Goal: Task Accomplishment & Management: Manage account settings

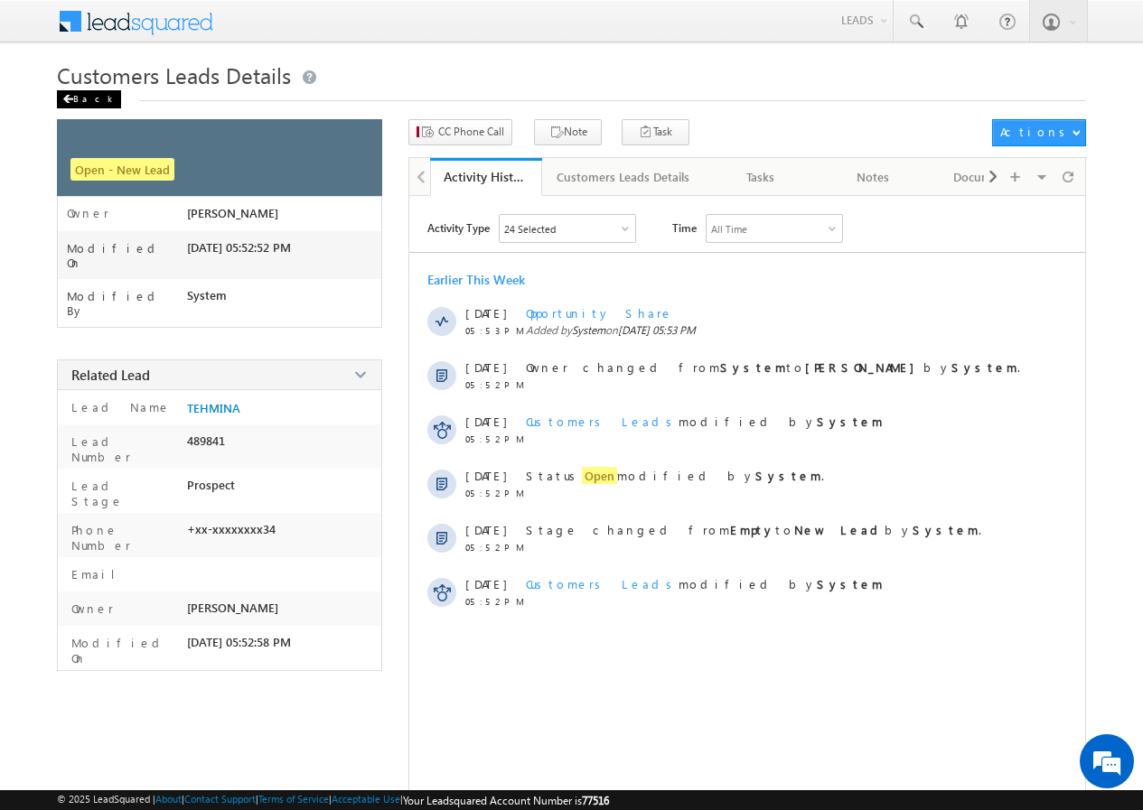
click at [79, 100] on div "Back" at bounding box center [89, 99] width 64 height 18
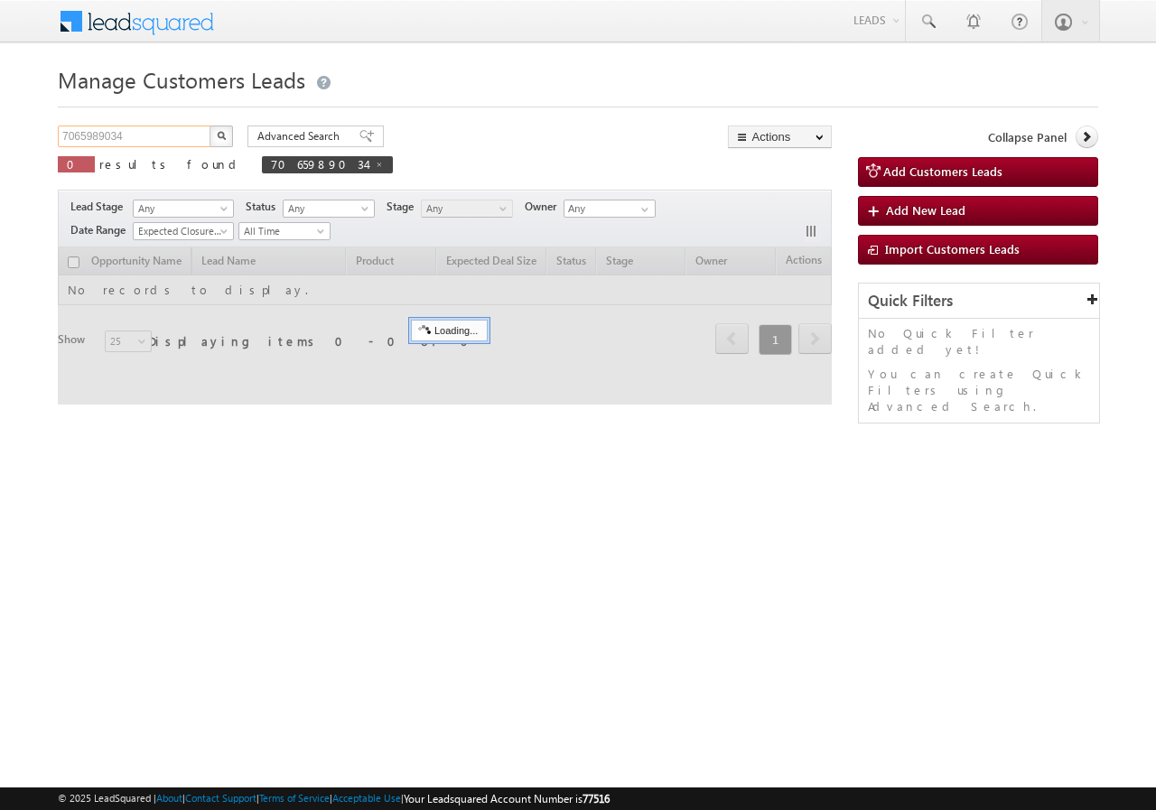
click at [154, 138] on input "7065989034" at bounding box center [135, 137] width 154 height 22
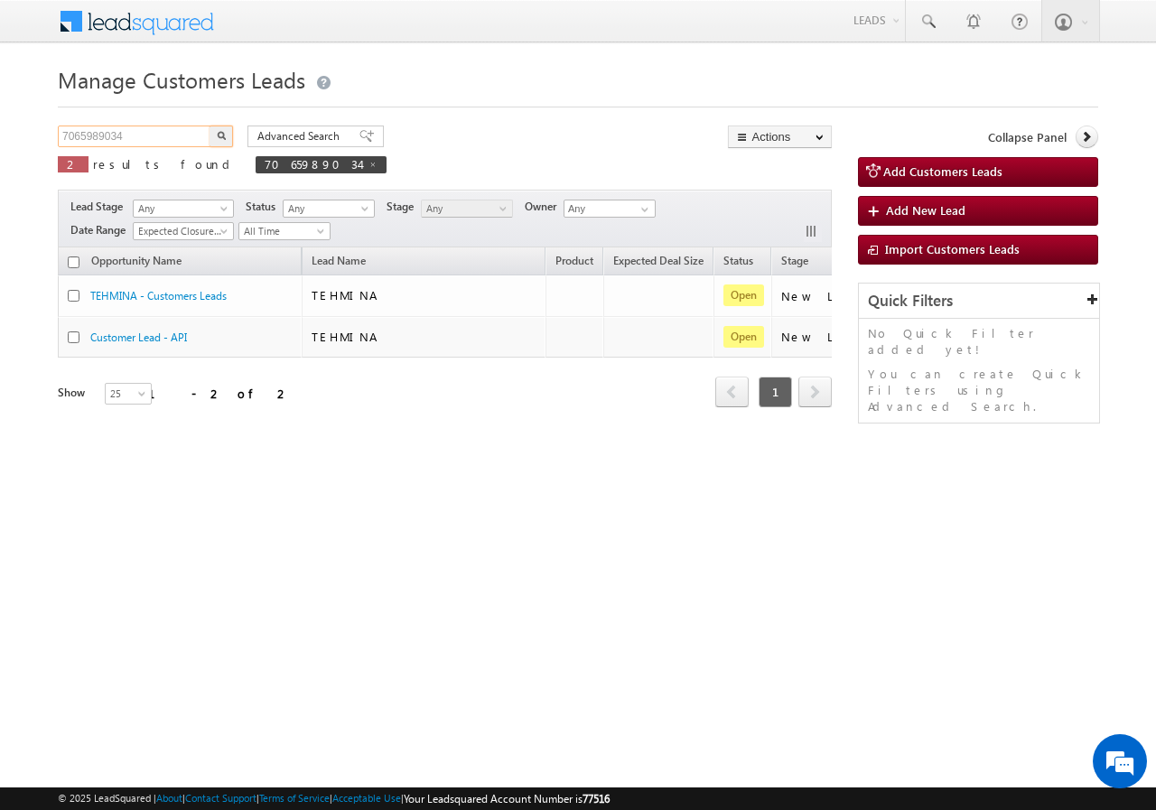
click at [154, 138] on input "7065989034" at bounding box center [135, 137] width 154 height 22
paste input "871730"
type input "871730"
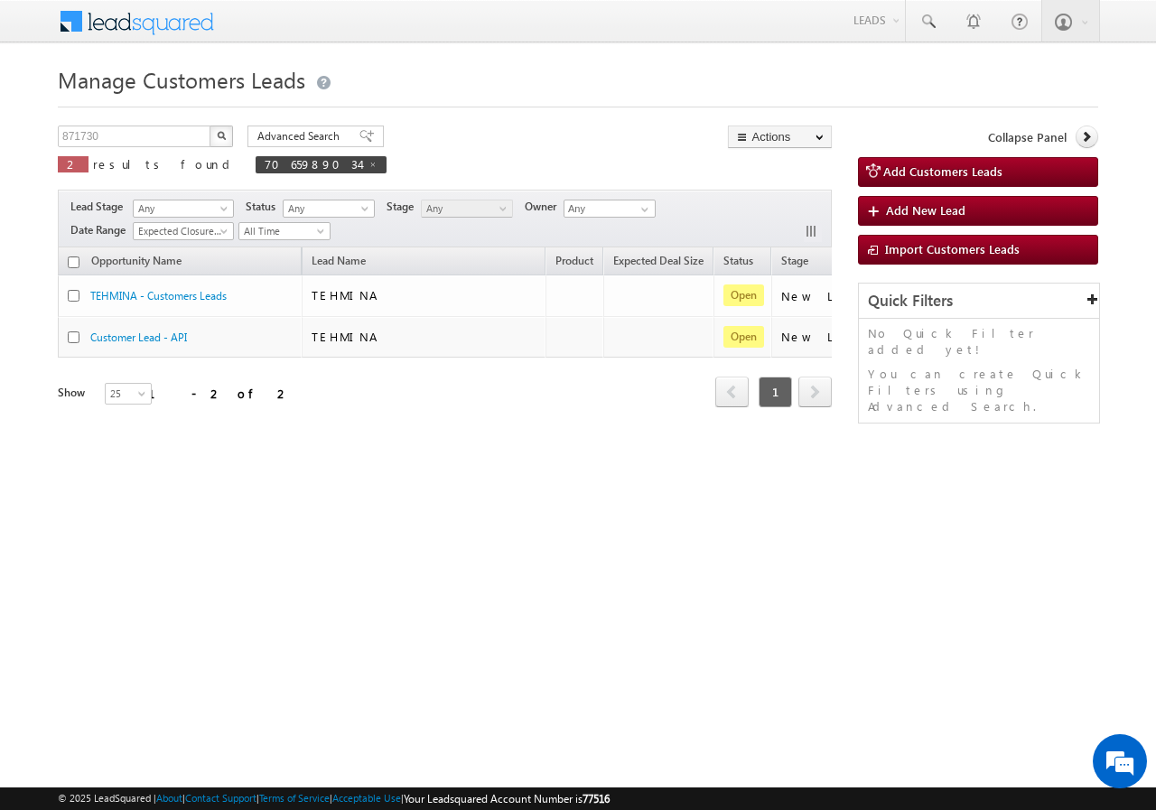
click at [219, 130] on button "button" at bounding box center [221, 137] width 23 height 22
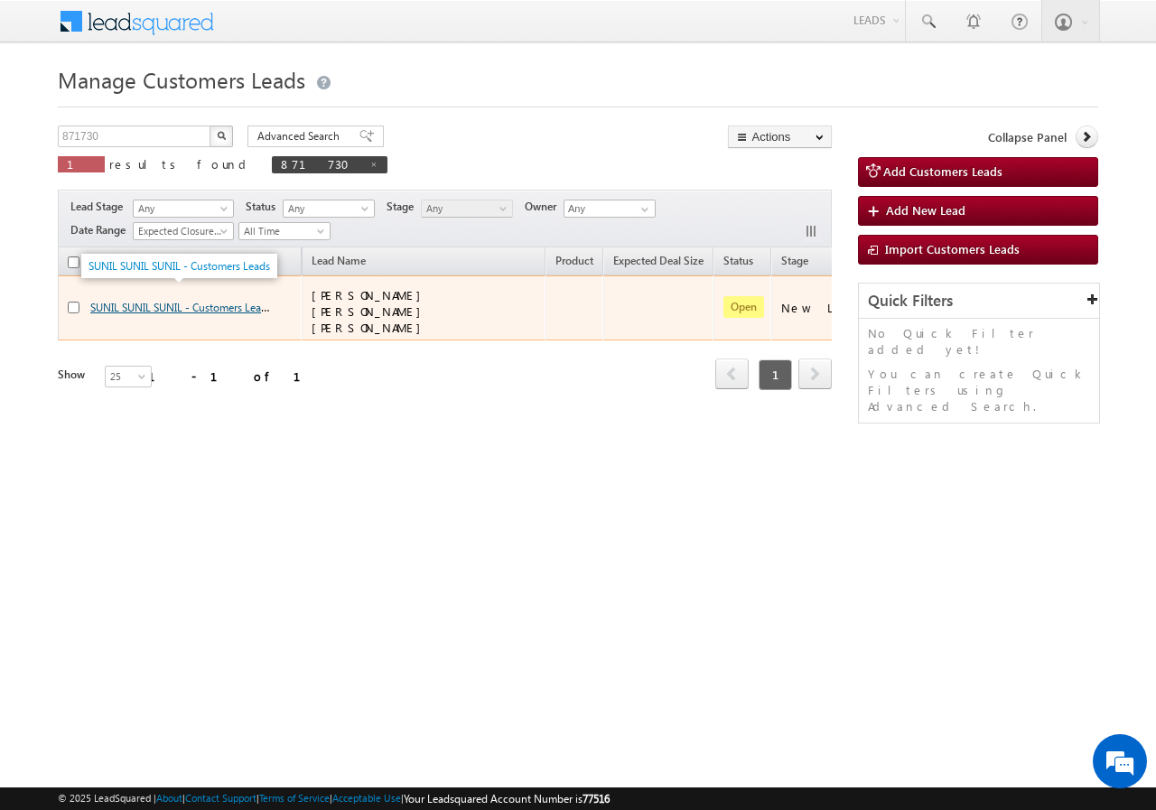
click at [109, 299] on link "SUNIL SUNIL SUNIL - Customers Leads" at bounding box center [181, 306] width 182 height 15
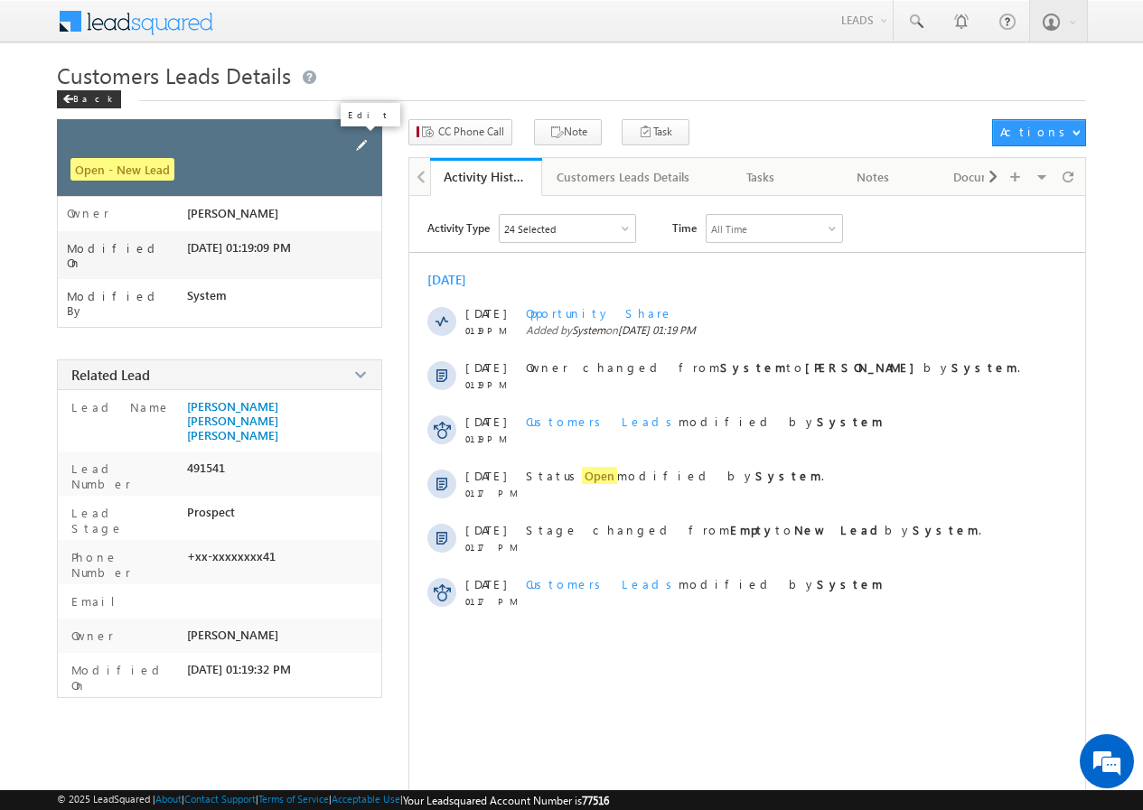
click at [361, 144] on span at bounding box center [361, 146] width 20 height 20
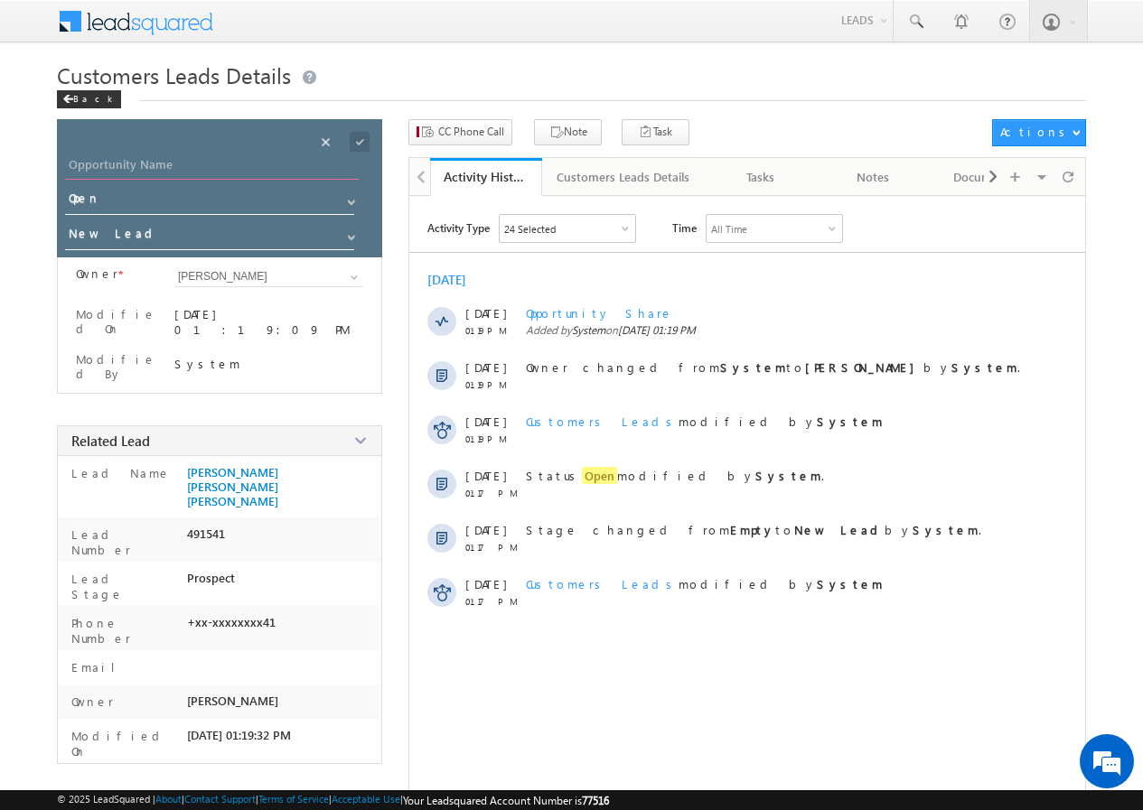
click at [139, 163] on input "Opportunity Name" at bounding box center [212, 166] width 294 height 25
type input "Sunil"
click at [365, 140] on span at bounding box center [360, 142] width 20 height 20
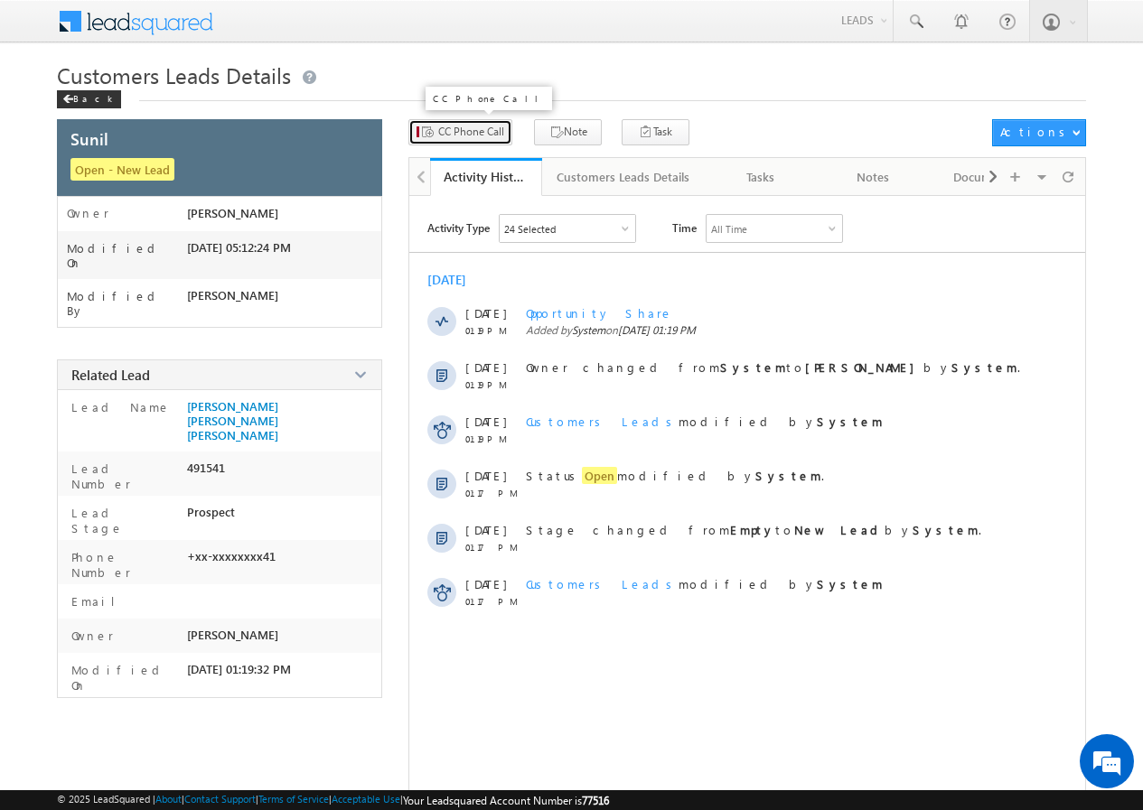
click at [450, 120] on button "CC Phone Call" at bounding box center [460, 132] width 104 height 26
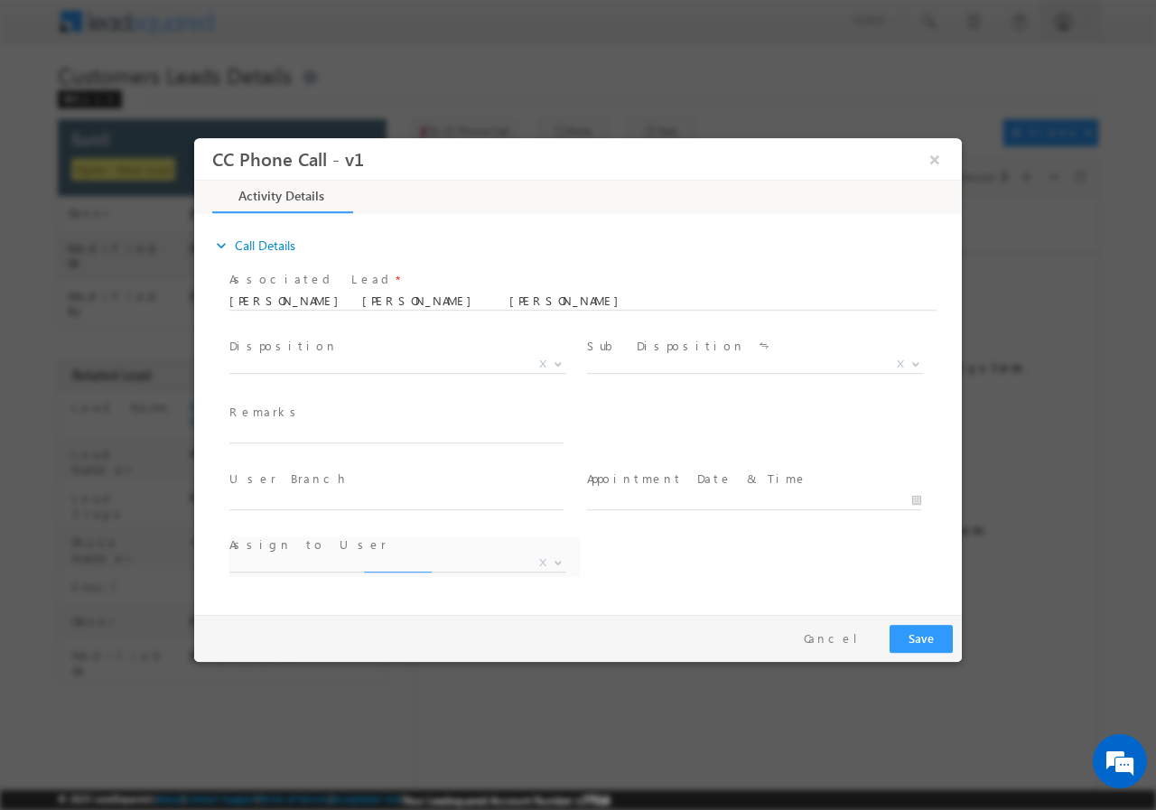
select select "abhinav.punia1@sgrlimited.in"
click at [313, 365] on span "X" at bounding box center [397, 364] width 337 height 18
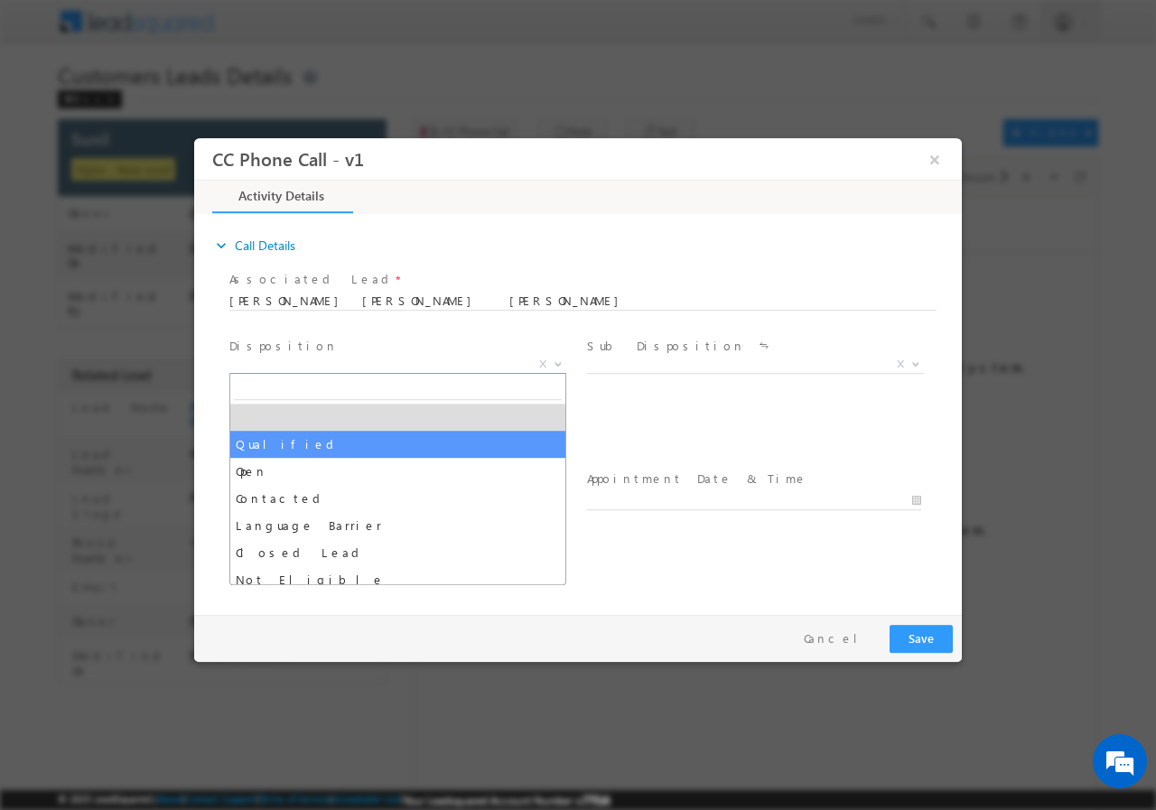
select select "Qualified"
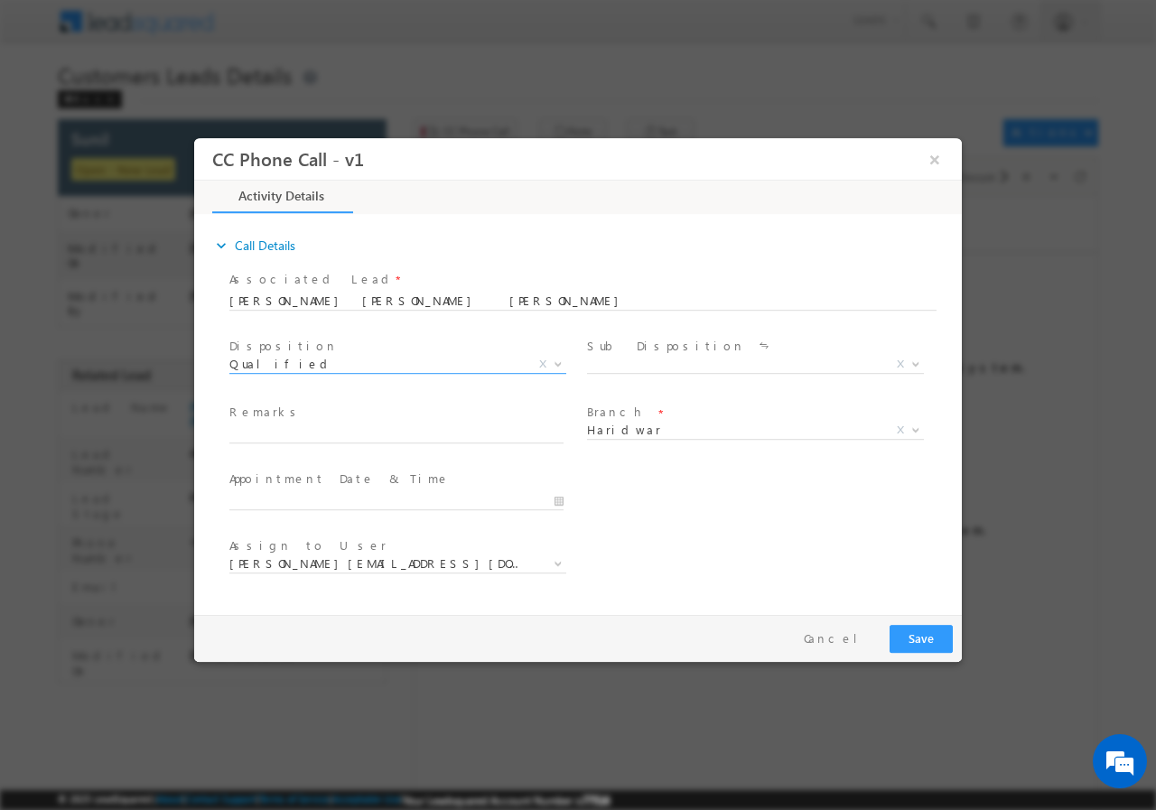
click at [665, 348] on label "Sub Disposition" at bounding box center [666, 345] width 158 height 17
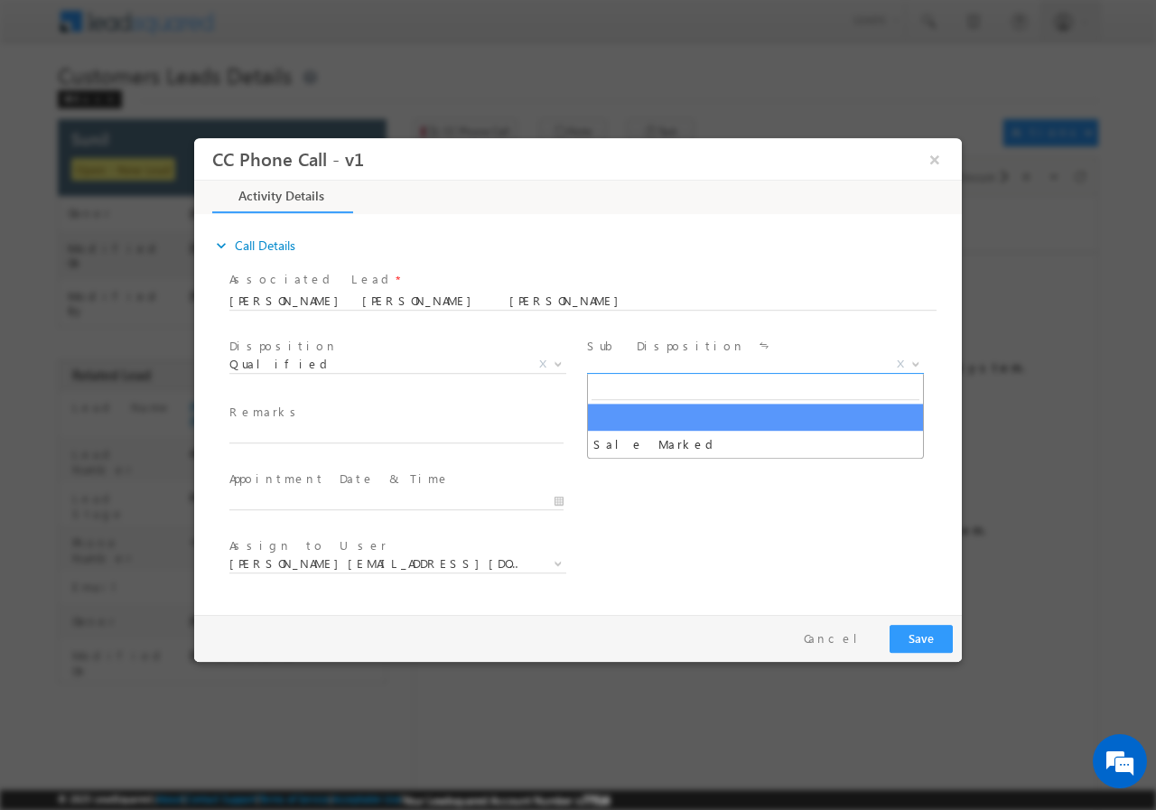
click at [666, 356] on span "X" at bounding box center [755, 364] width 337 height 18
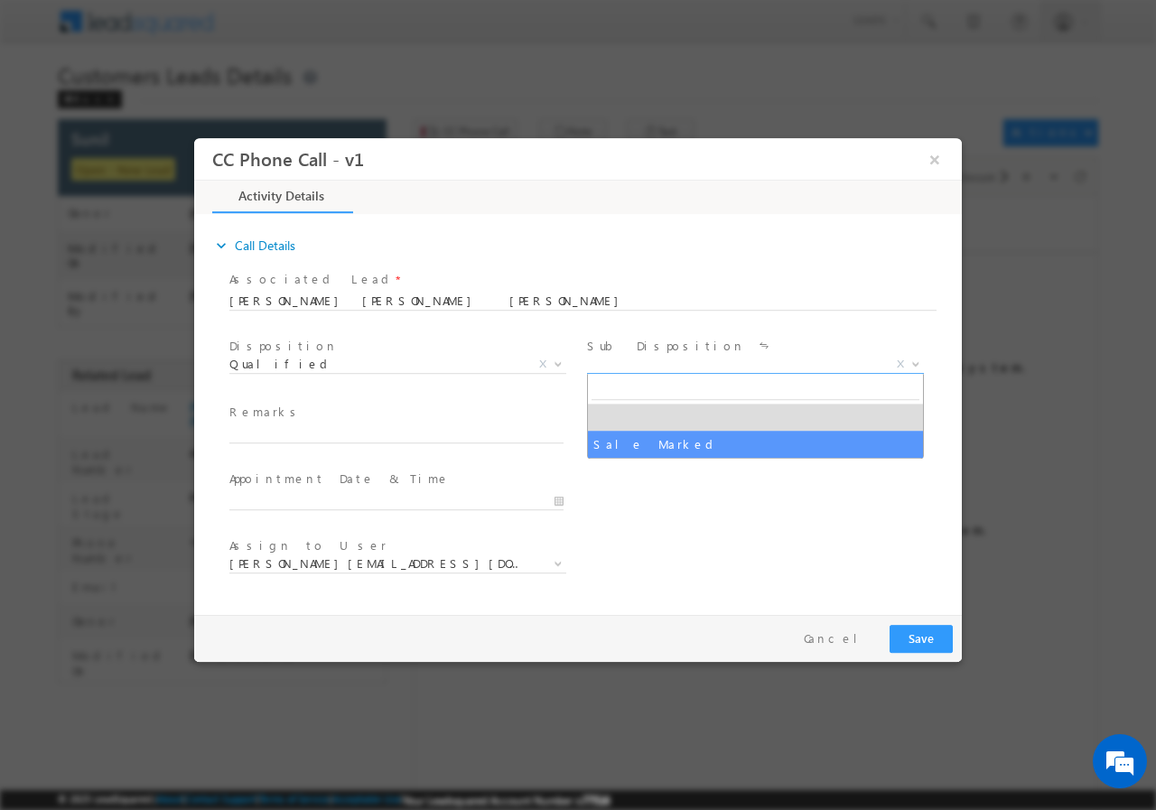
select select "Sale Marked"
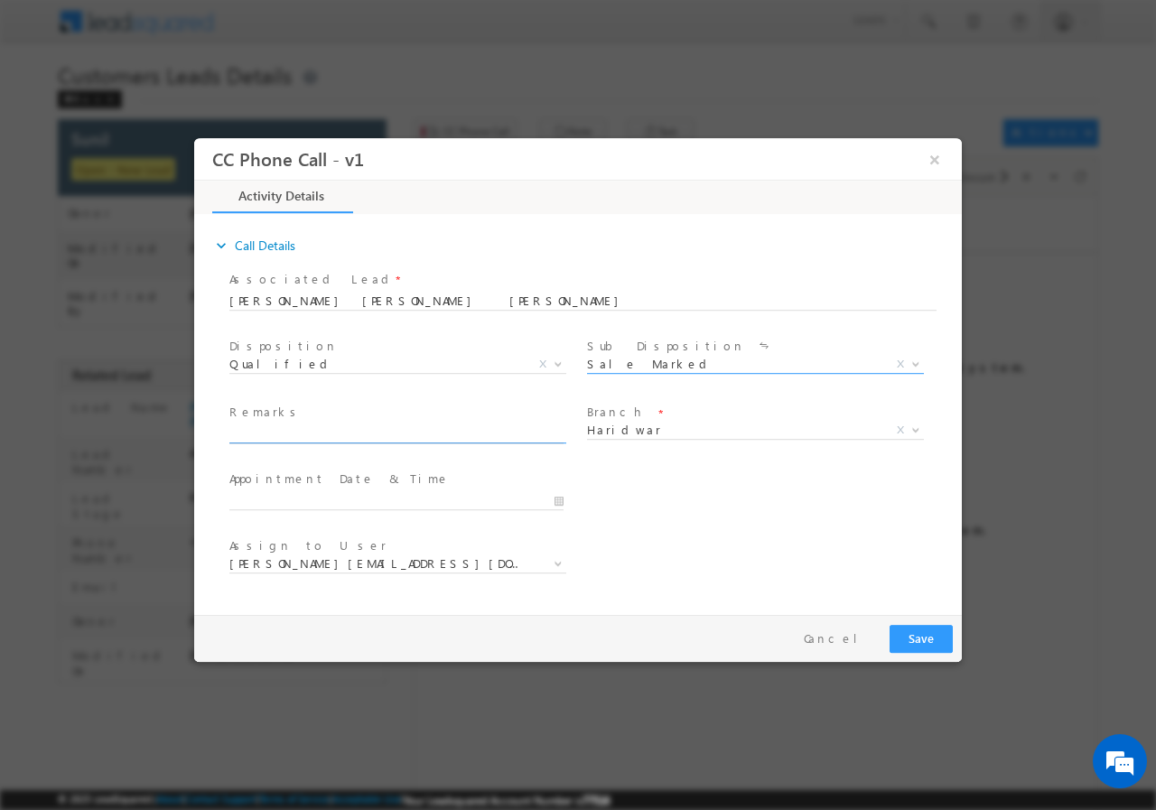
click at [295, 428] on input "text" at bounding box center [396, 434] width 334 height 18
paste input "871730//VB_Interested//SUNIL// 7055082441//CONSTRUCTION//LOAN REQ-15L//SELF EMP…"
type input "871730//VB_Interested//SUNIL// 7055082441//CONSTRUCTION//LOAN REQ-15L//SELF EMP…"
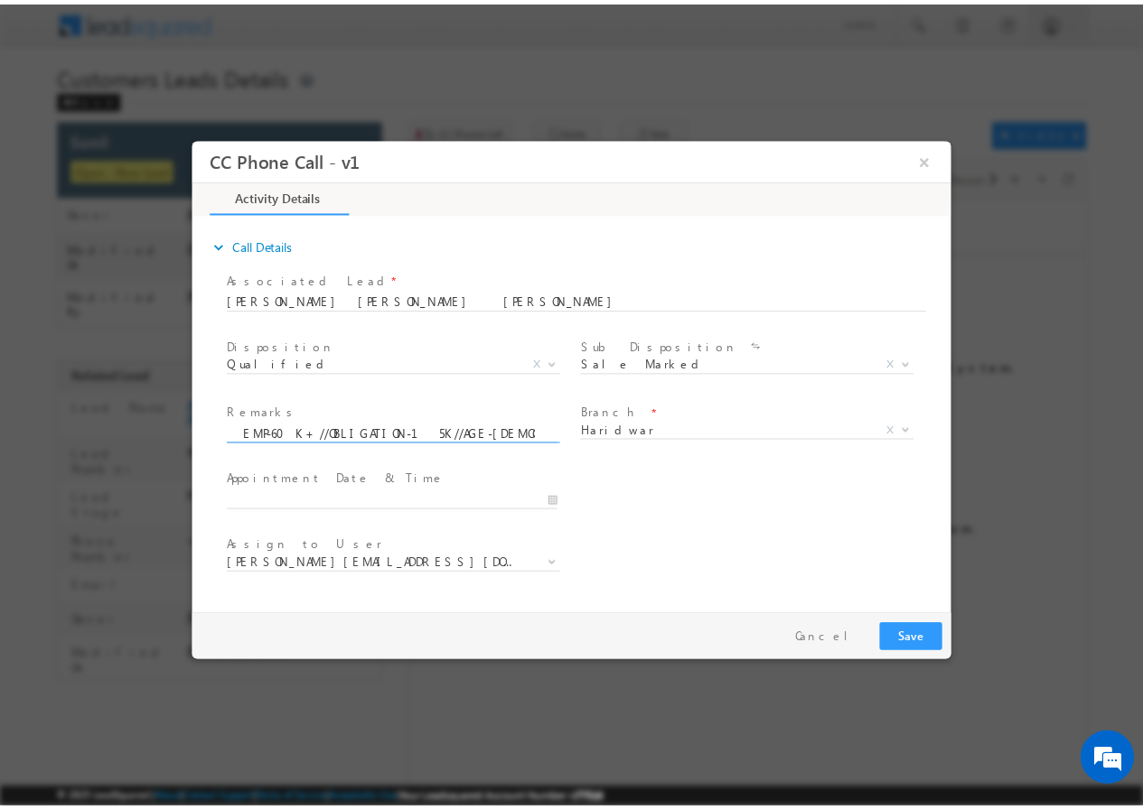
scroll to position [0, 0]
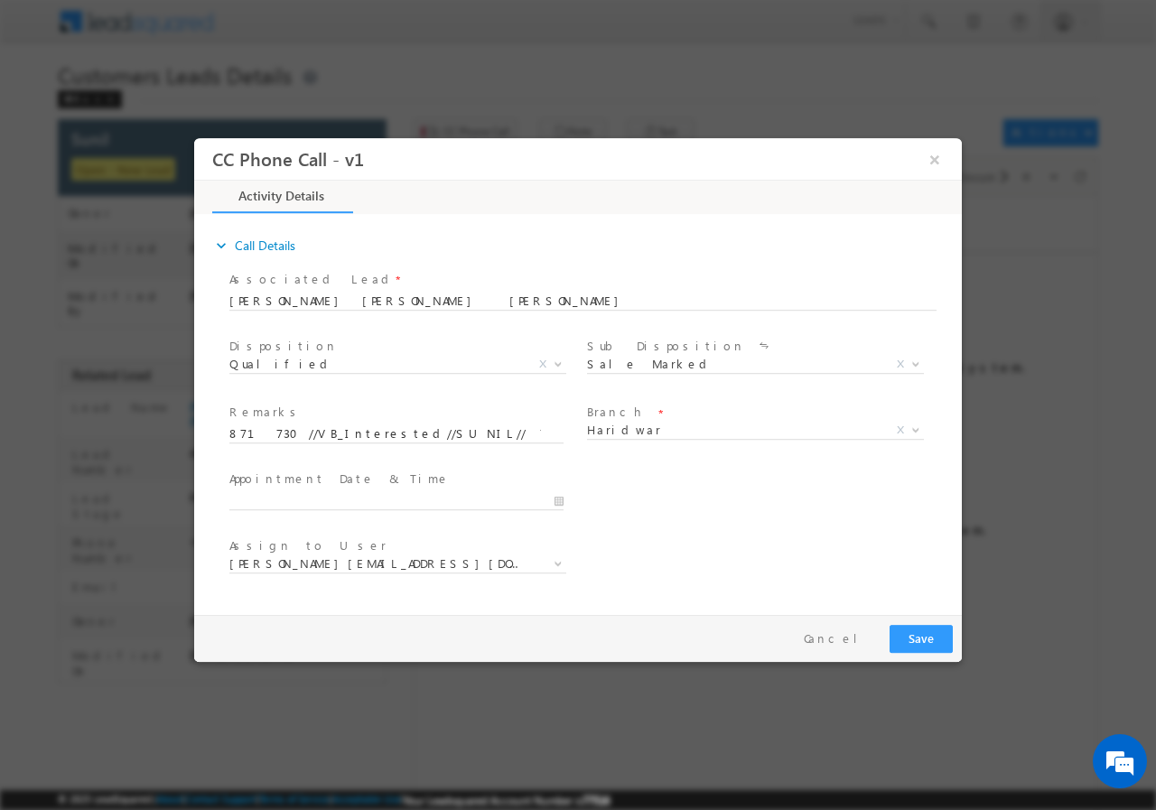
click at [566, 491] on div at bounding box center [404, 500] width 351 height 22
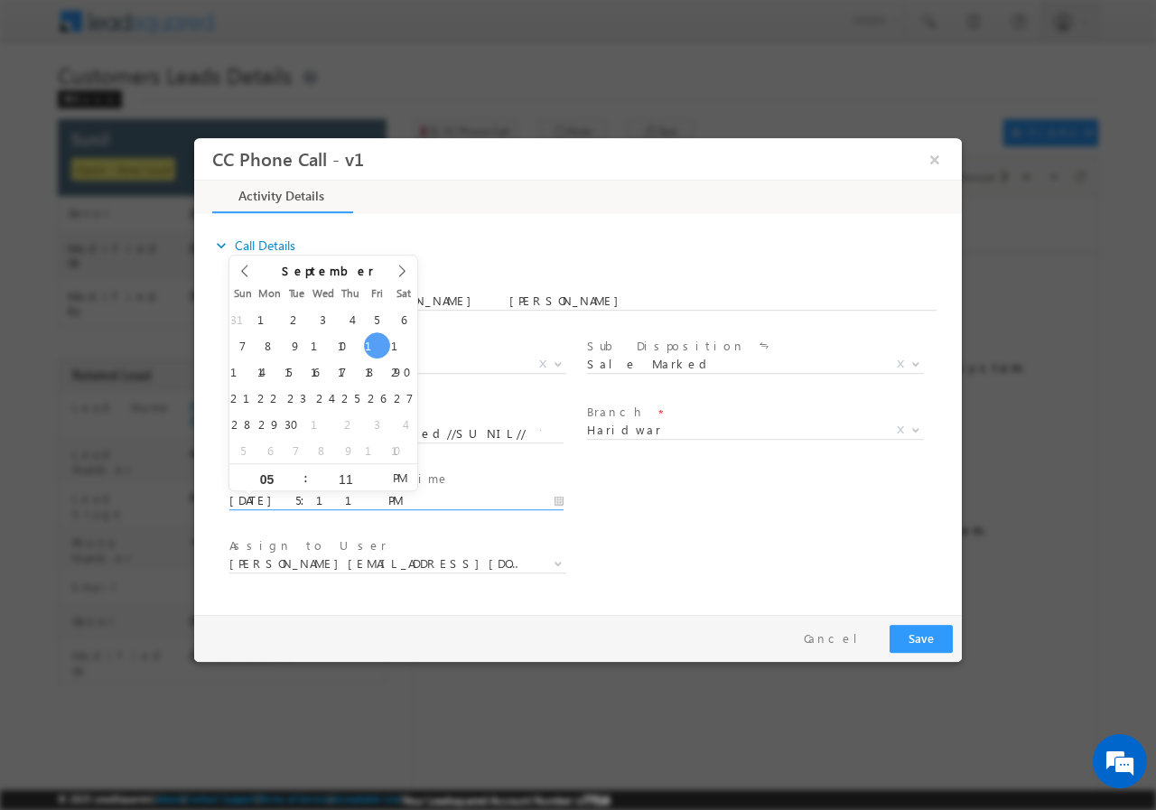
click at [561, 499] on input "09/12/2025 5:11 PM" at bounding box center [396, 500] width 334 height 18
type input "09/15/2025 4:11 PM"
type input "04"
click at [294, 483] on span at bounding box center [298, 484] width 13 height 14
type input "09/15/2025 3:11 PM"
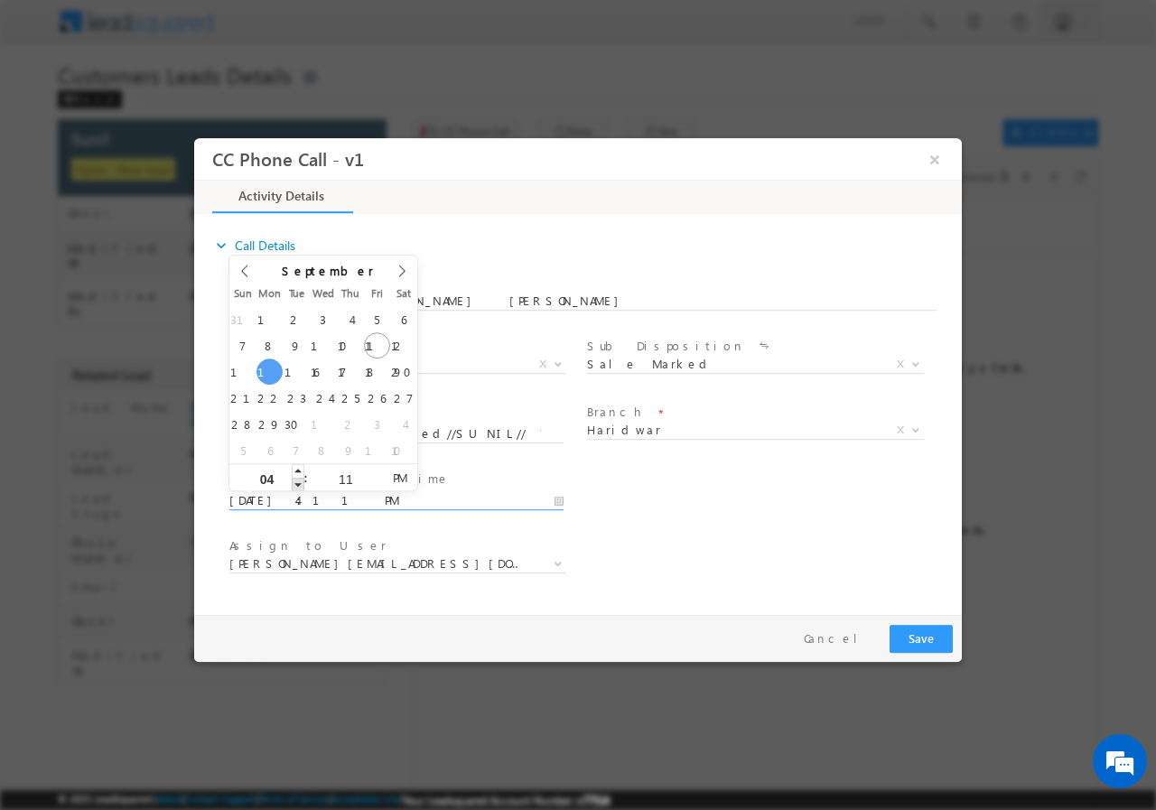
type input "03"
click at [294, 483] on span at bounding box center [298, 484] width 13 height 14
type input "09/15/2025 2:11 PM"
type input "02"
click at [294, 483] on span at bounding box center [298, 484] width 13 height 14
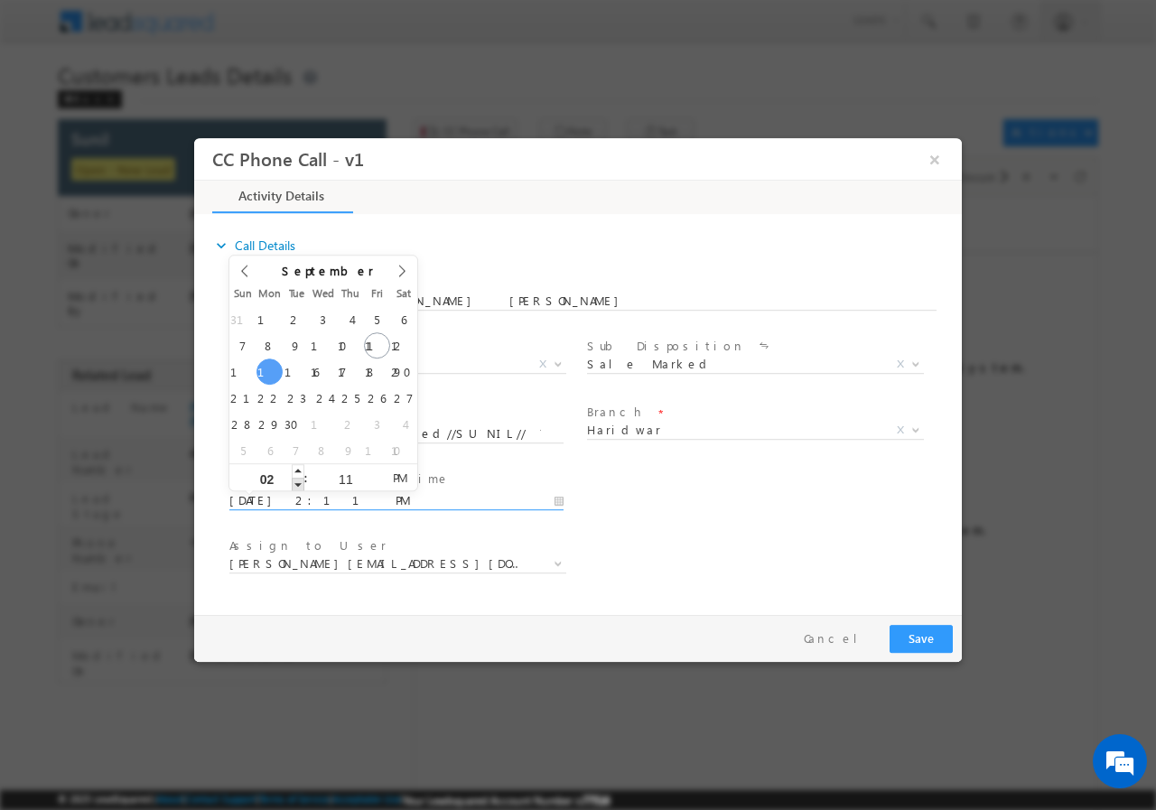
type input "09/15/2025 1:11 PM"
type input "01"
click at [294, 483] on span at bounding box center [298, 484] width 13 height 14
click at [342, 475] on input "11" at bounding box center [345, 478] width 75 height 12
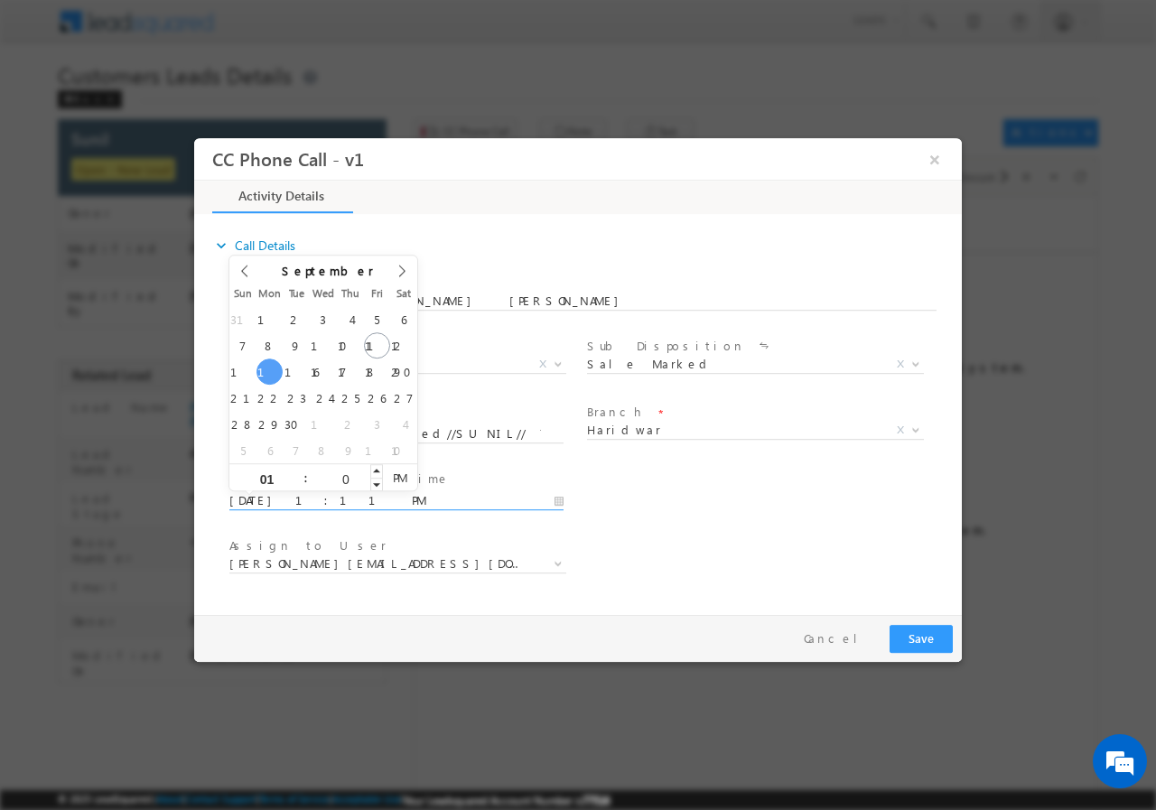
type input "00"
type input "09/15/2025 1:00 PM"
click at [725, 503] on div "User Branch * Appointment Date & Time * 09/15/2025 1:00 PM" at bounding box center [594, 498] width 736 height 67
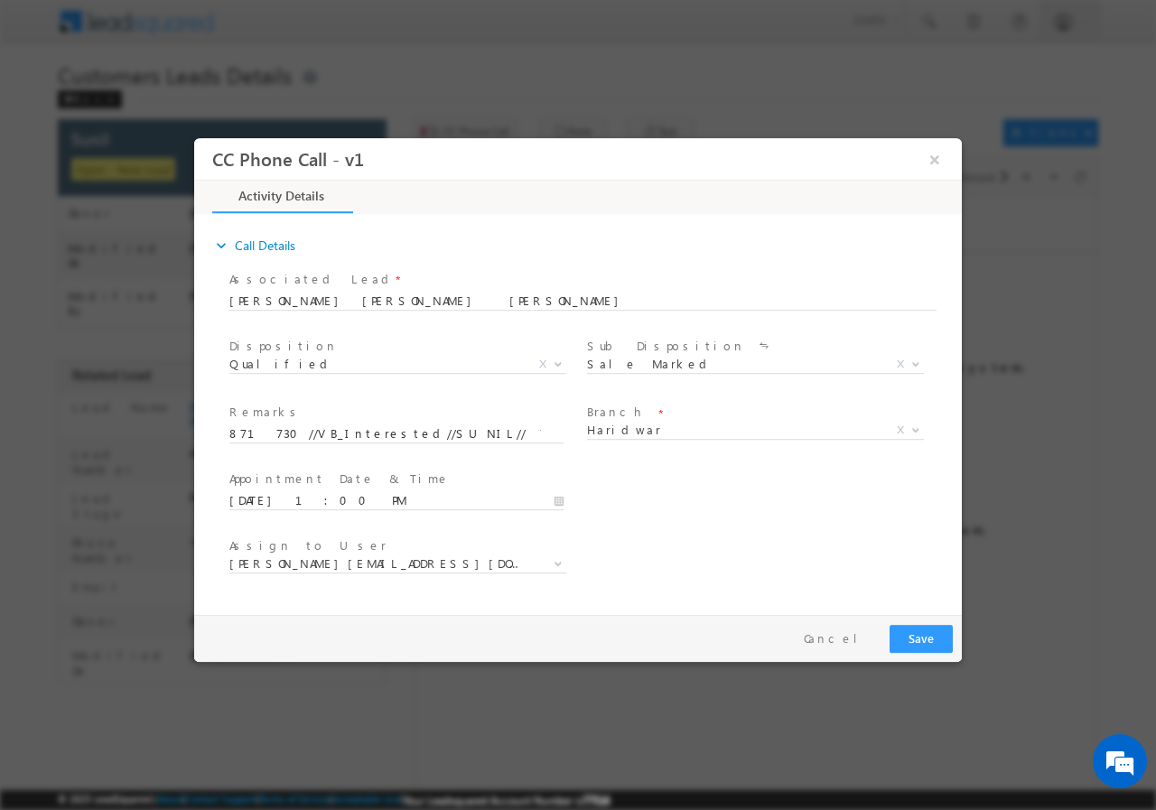
click at [341, 304] on div at bounding box center [582, 298] width 707 height 15
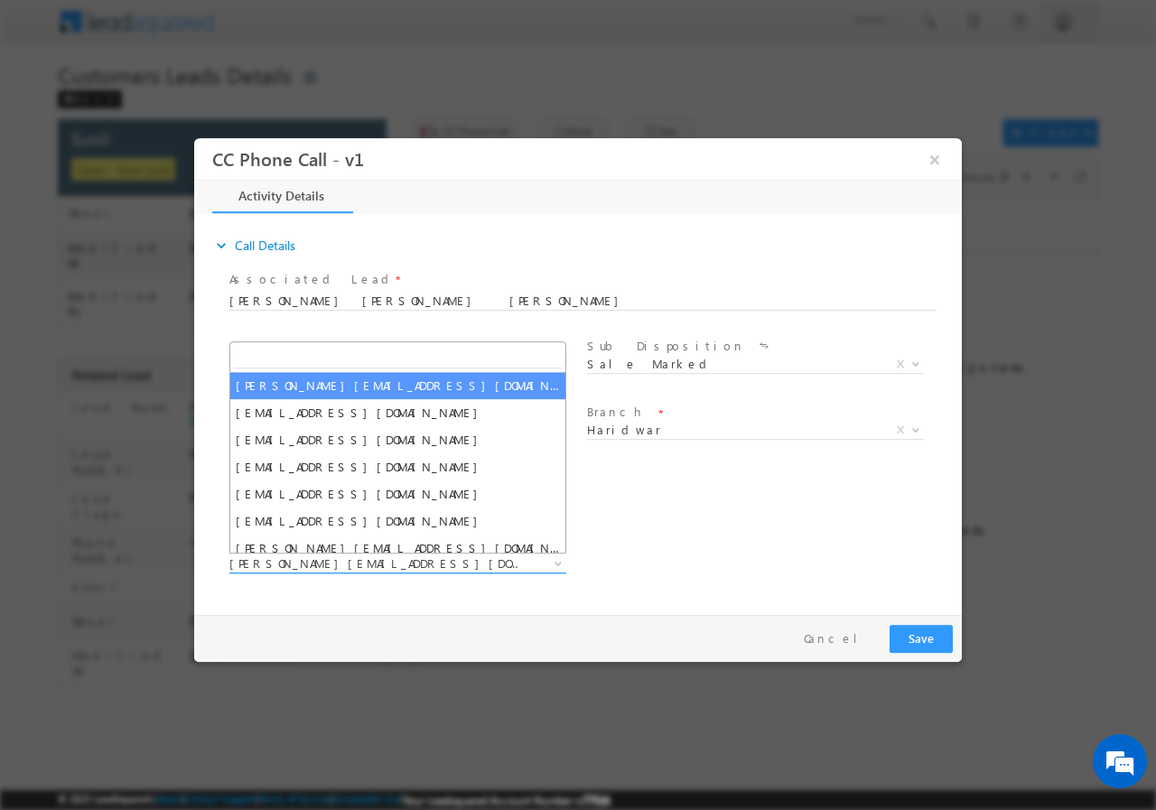
click at [416, 568] on span "abhinav.punia1@sgrlimited.in" at bounding box center [376, 563] width 294 height 16
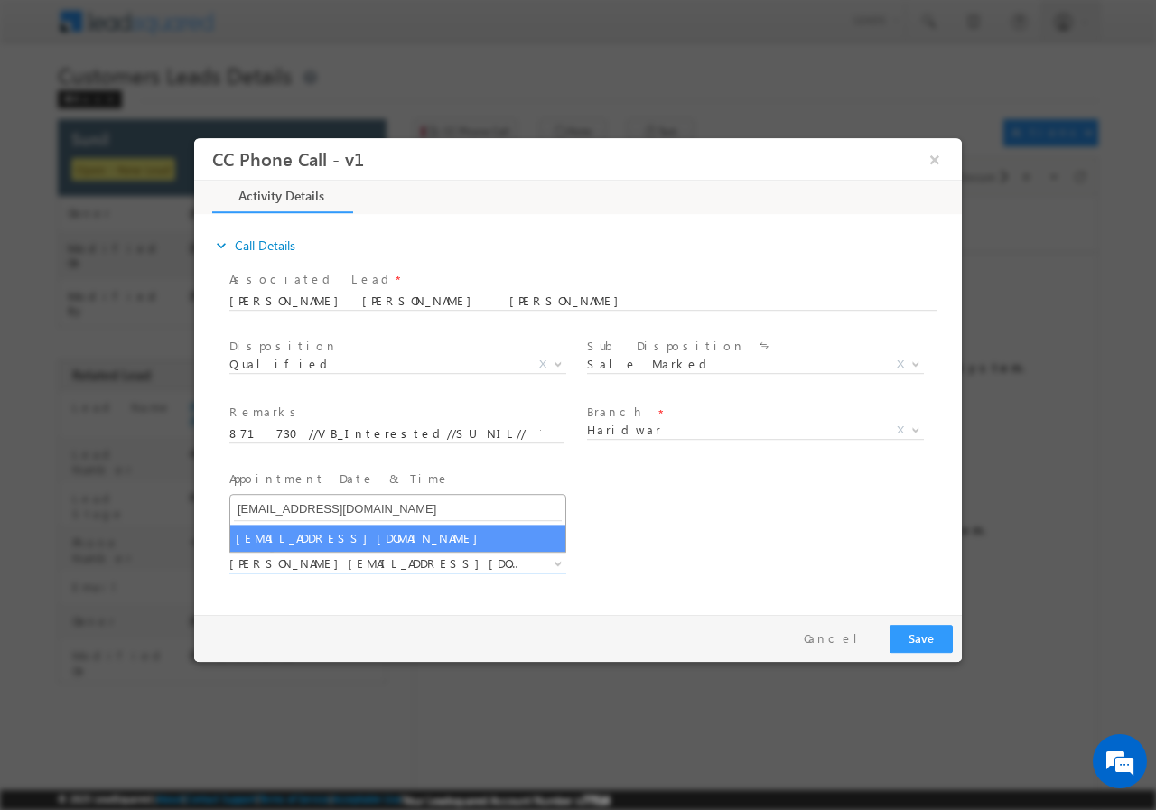
type input "amar.chauhan@sgrlimited.in"
select select "amar.chauhan@sgrlimited.in"
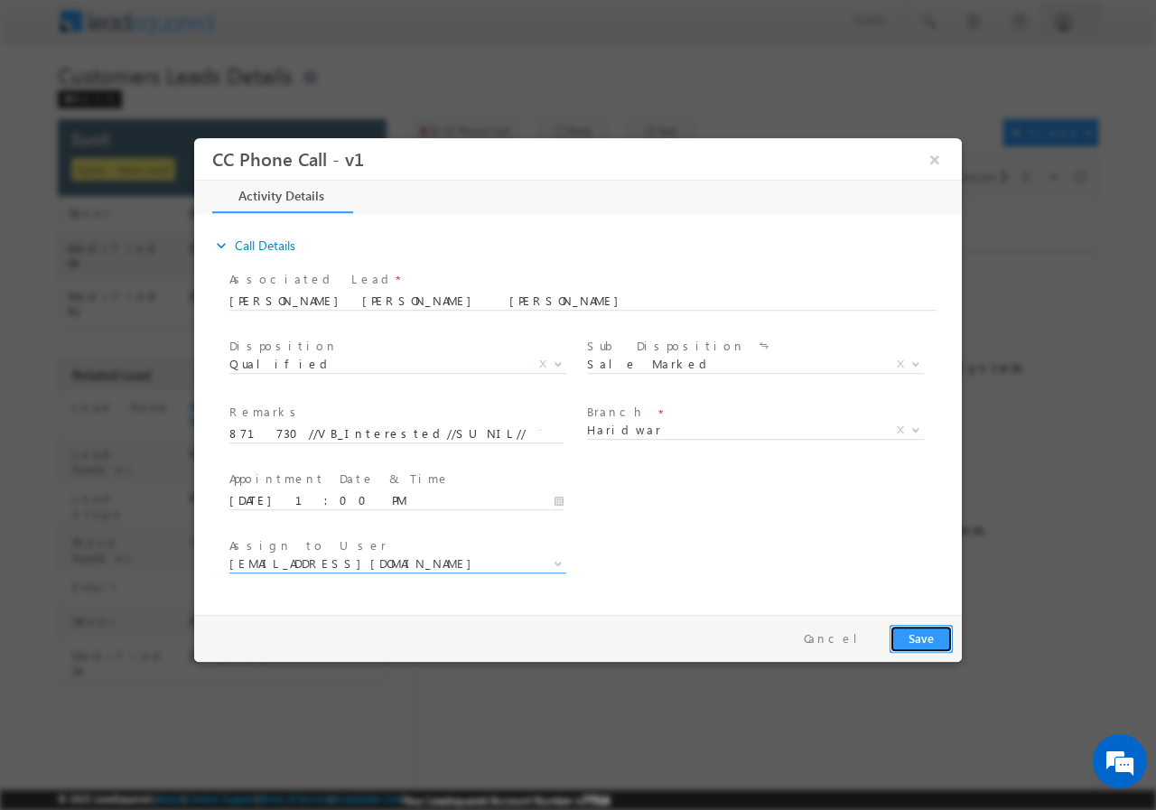
click at [919, 645] on button "Save" at bounding box center [921, 638] width 63 height 28
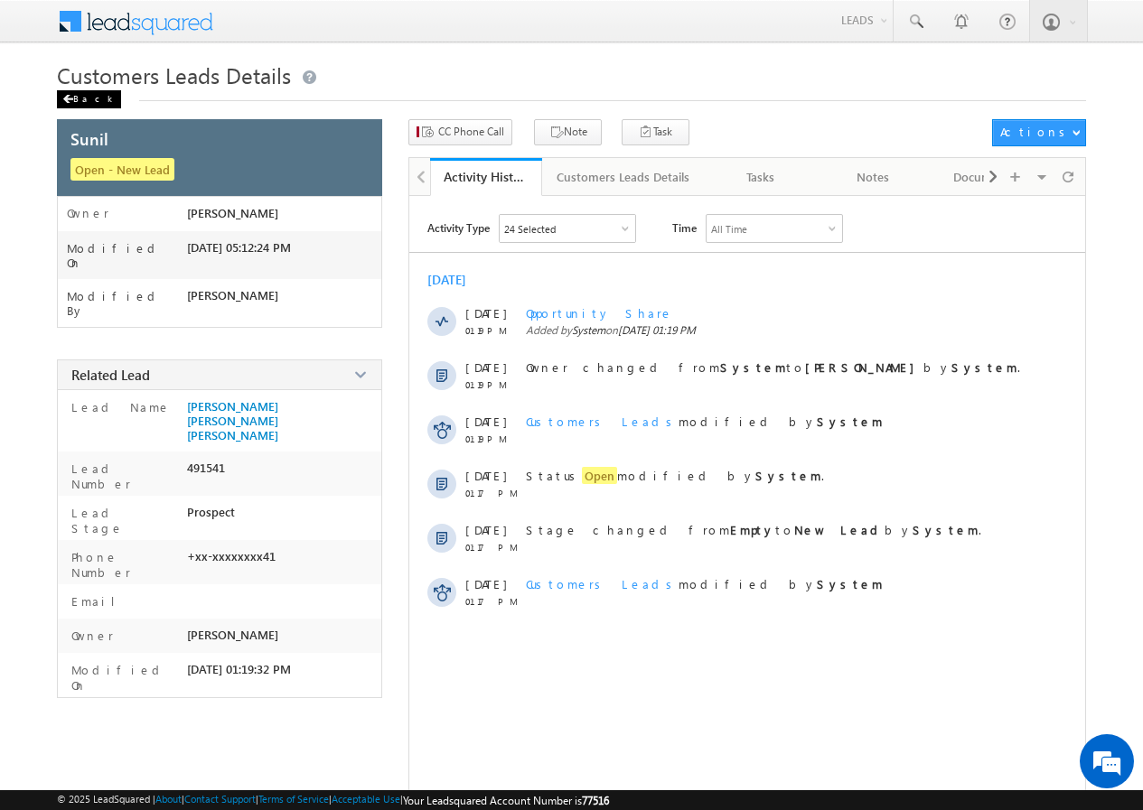
click at [71, 95] on span at bounding box center [67, 99] width 11 height 9
